Goal: Task Accomplishment & Management: Use online tool/utility

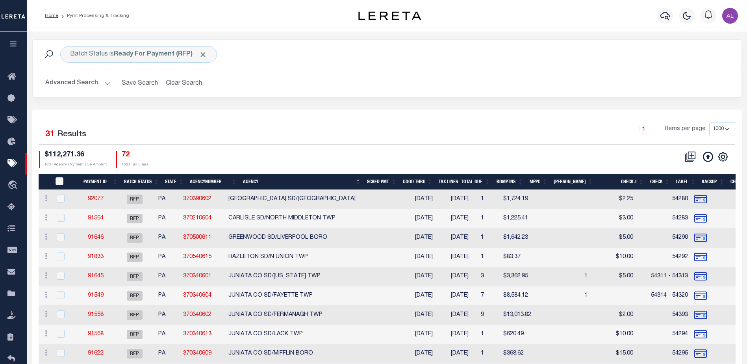
select select "1000"
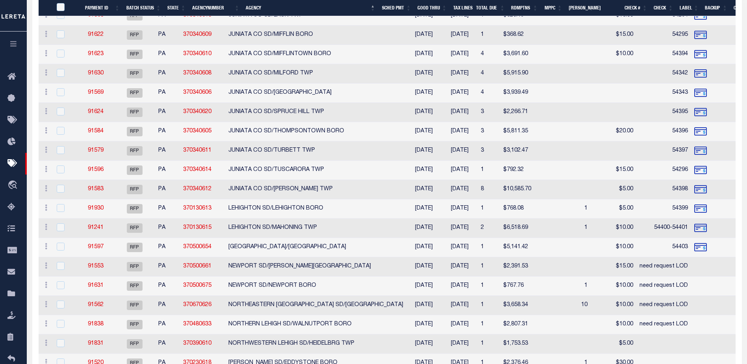
scroll to position [341, 0]
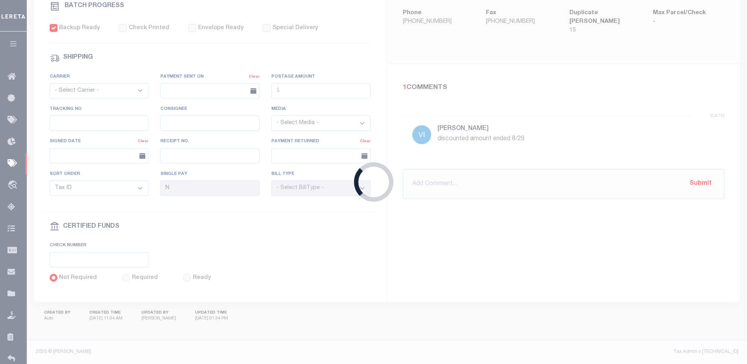
type input "$2,391.53"
type input "$15"
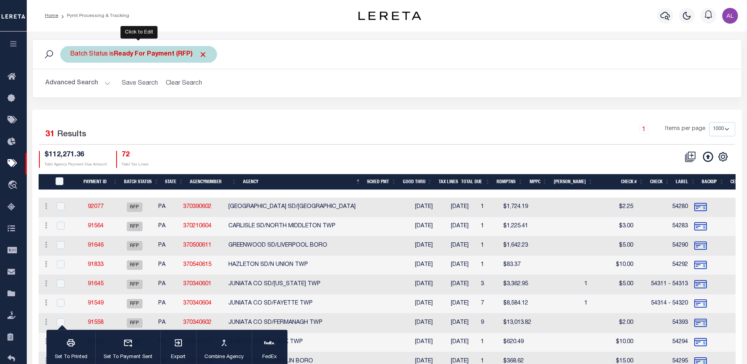
click at [132, 51] on b "Ready For Payment (RFP)" at bounding box center [160, 54] width 93 height 6
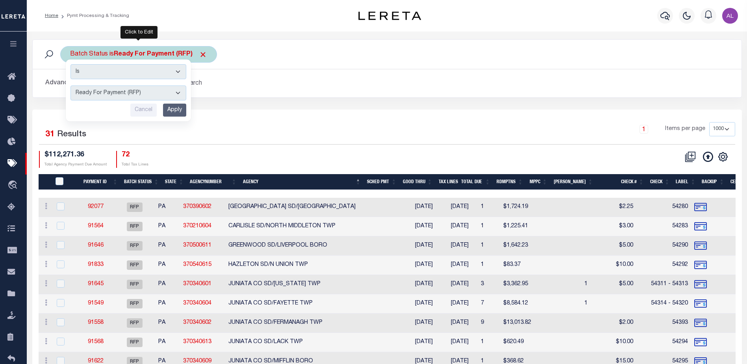
click at [135, 93] on select "Awaiting Funds (AWF) Cleared and Complete (CAC) New Check Needed (NCN) Payment …" at bounding box center [128, 92] width 116 height 15
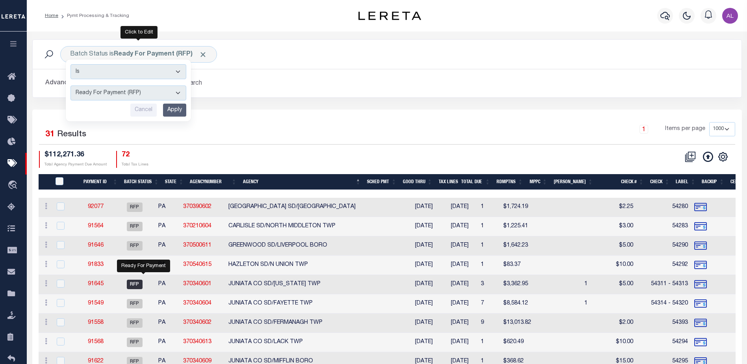
select select "SFP"
click at [70, 85] on select "Awaiting Funds (AWF) Cleared and Complete (CAC) New Check Needed (NCN) Payment …" at bounding box center [128, 92] width 116 height 15
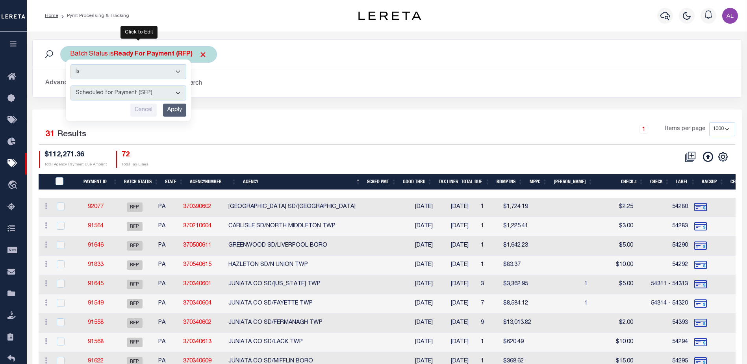
click at [174, 112] on input "Apply" at bounding box center [174, 110] width 23 height 13
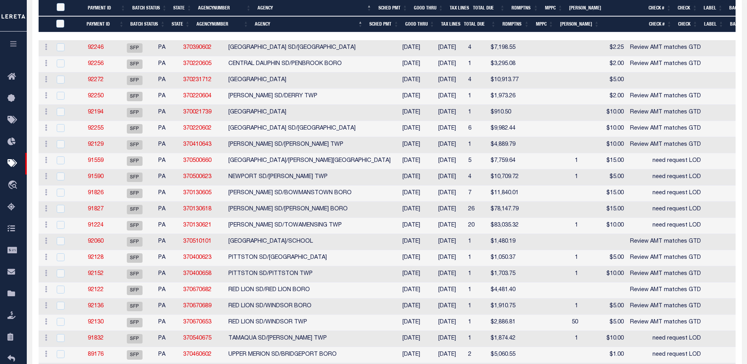
scroll to position [234, 0]
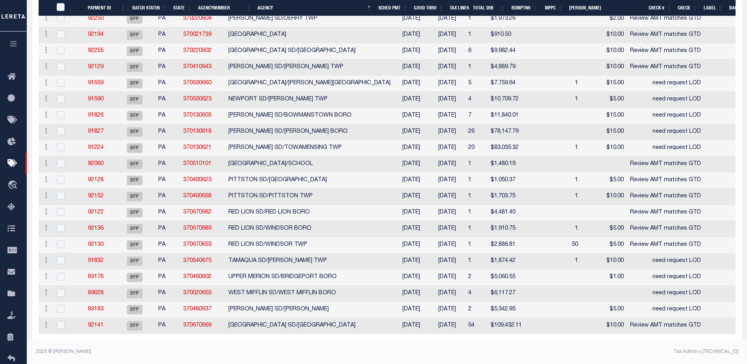
click at [465, 156] on td "1" at bounding box center [476, 164] width 22 height 16
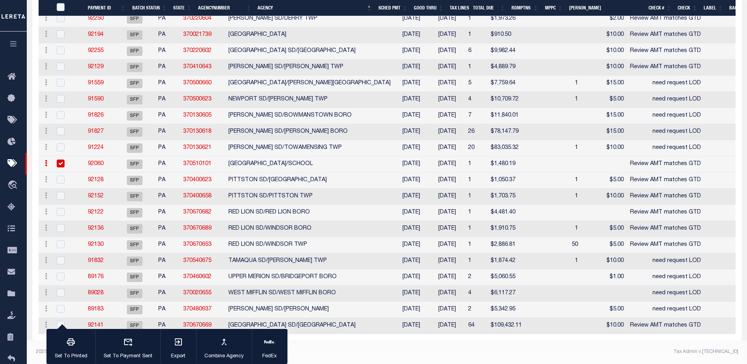
scroll to position [216, 0]
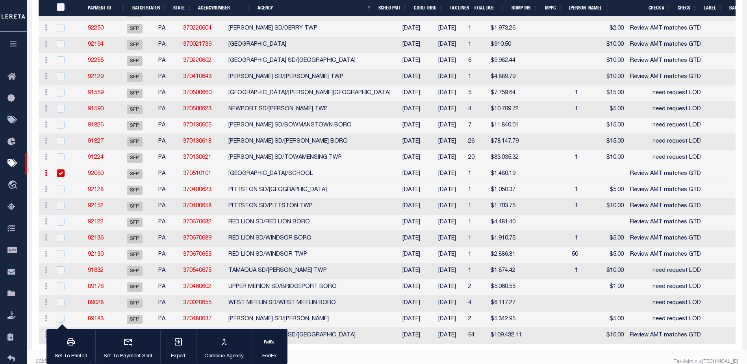
click at [465, 173] on td "1" at bounding box center [476, 174] width 22 height 16
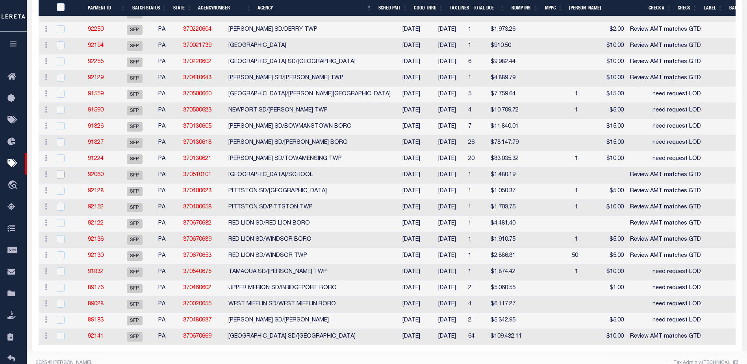
click at [61, 174] on input "checkbox" at bounding box center [61, 175] width 8 height 8
checkbox input "true"
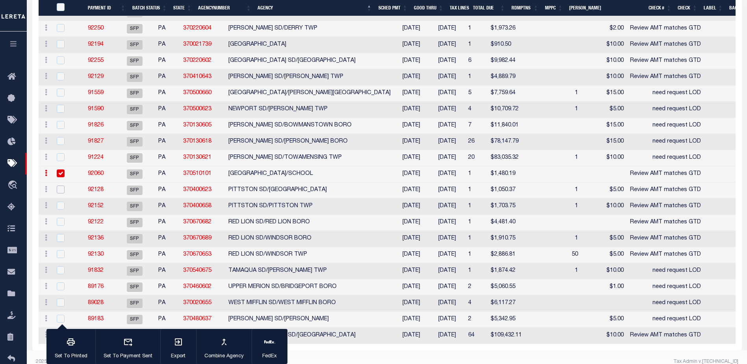
click at [60, 191] on input "checkbox" at bounding box center [61, 189] width 8 height 8
checkbox input "true"
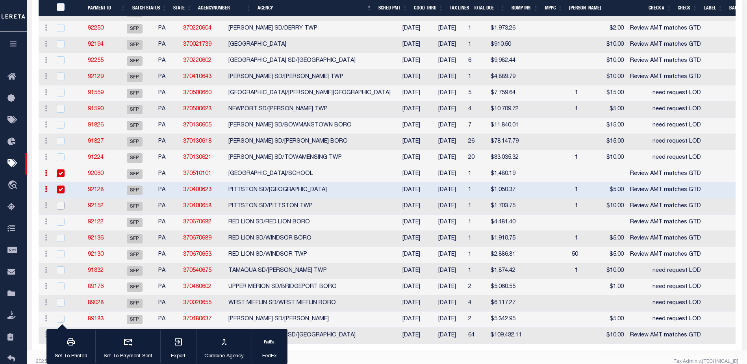
click at [61, 207] on input "checkbox" at bounding box center [61, 206] width 8 height 8
checkbox input "true"
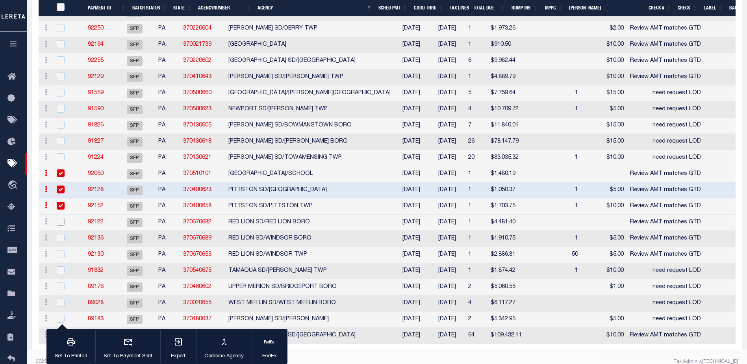
click at [61, 221] on input "checkbox" at bounding box center [61, 222] width 8 height 8
checkbox input "true"
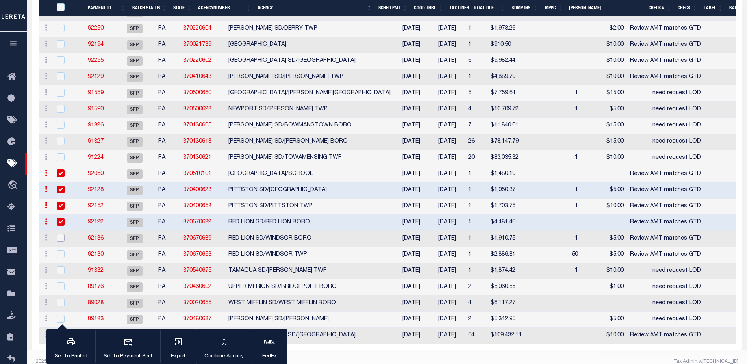
click at [61, 237] on input "checkbox" at bounding box center [61, 238] width 8 height 8
checkbox input "true"
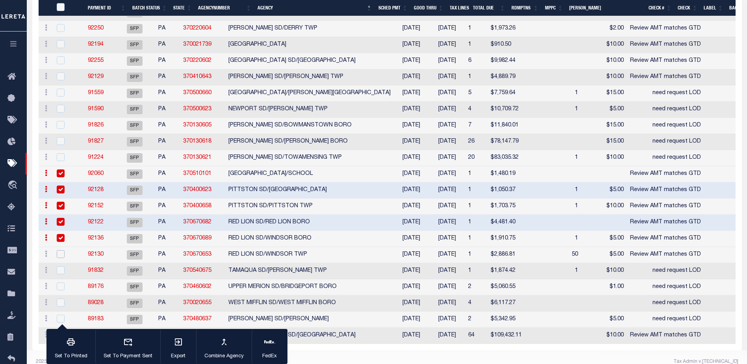
click at [61, 258] on input "checkbox" at bounding box center [61, 254] width 8 height 8
checkbox input "true"
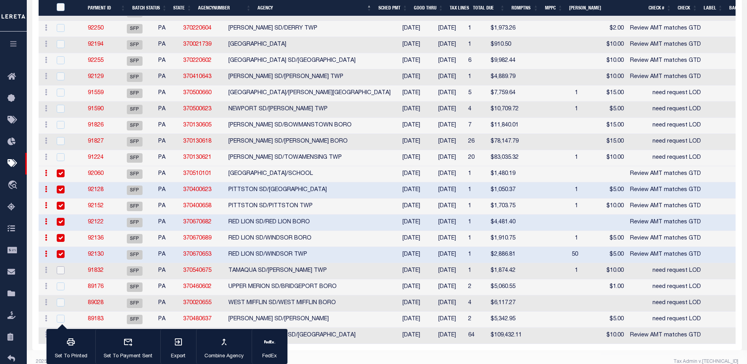
click at [57, 272] on input "checkbox" at bounding box center [61, 270] width 8 height 8
checkbox input "true"
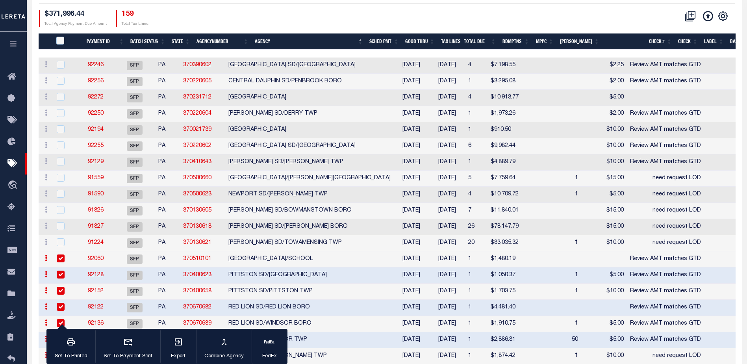
scroll to position [137, 0]
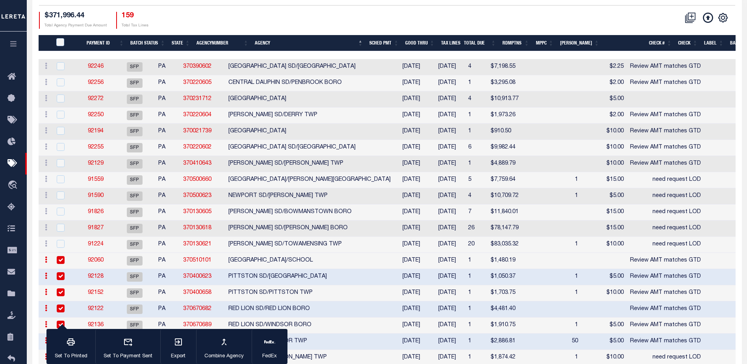
click at [440, 81] on td "10/31/2025" at bounding box center [447, 83] width 36 height 16
checkbox input "true"
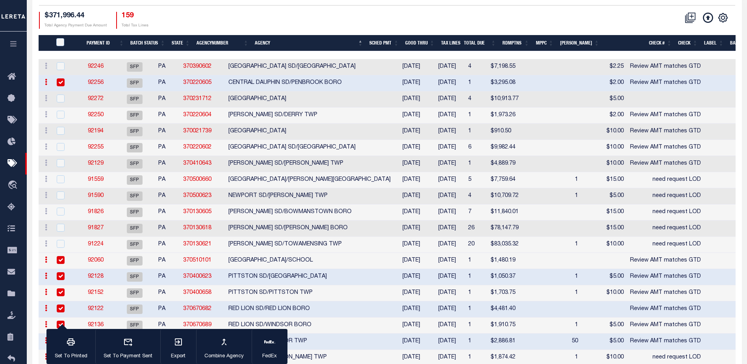
click at [465, 113] on td "1" at bounding box center [476, 116] width 22 height 16
checkbox input "true"
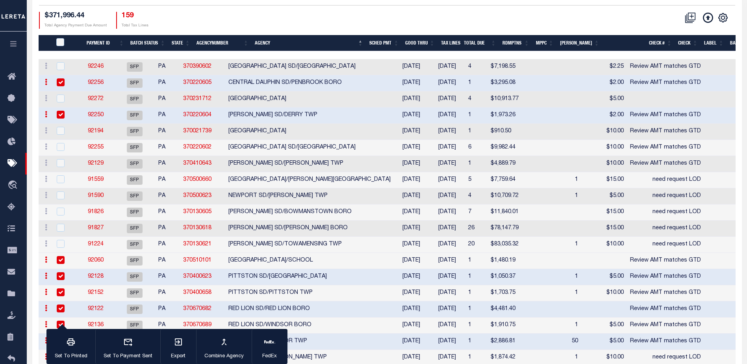
click at [465, 130] on td "1" at bounding box center [476, 132] width 22 height 16
checkbox input "true"
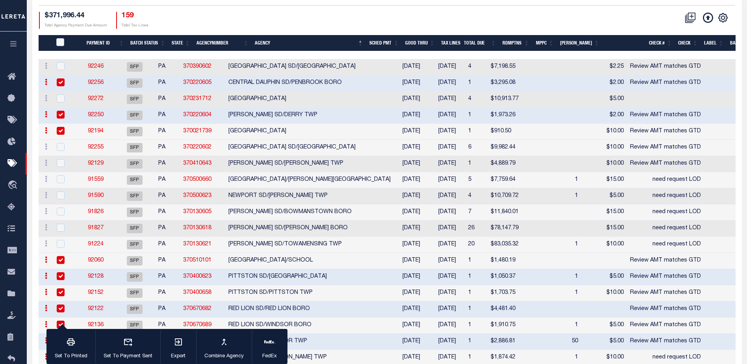
click at [465, 163] on td "1" at bounding box center [476, 164] width 22 height 16
checkbox input "true"
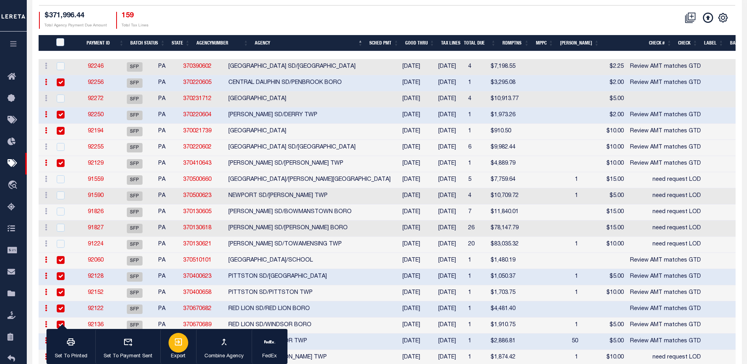
click at [178, 343] on icon "button" at bounding box center [178, 341] width 7 height 7
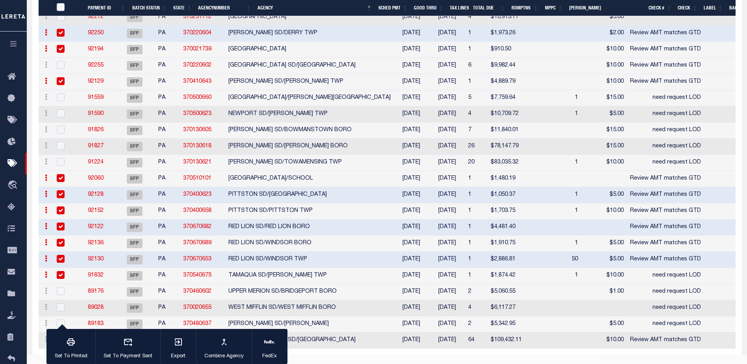
scroll to position [232, 0]
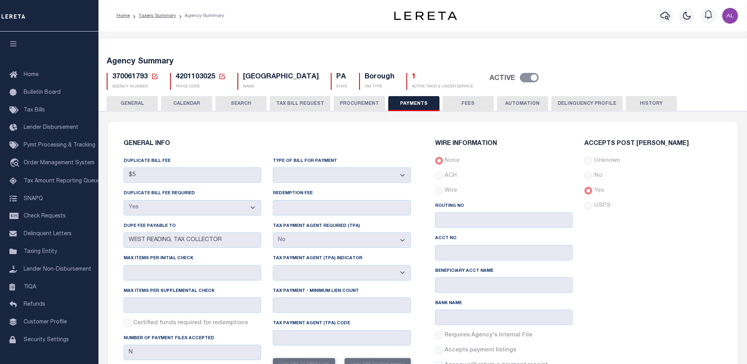
select select "true"
select select "false"
